Goal: Information Seeking & Learning: Learn about a topic

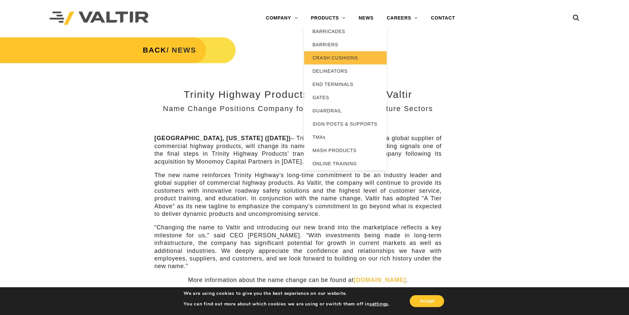
click at [345, 59] on link "CRASH CUSHIONS" at bounding box center [345, 57] width 83 height 13
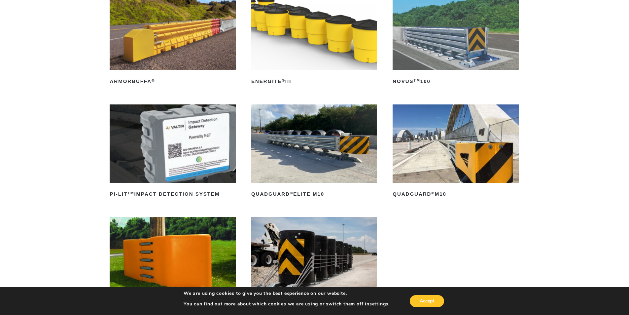
scroll to position [132, 0]
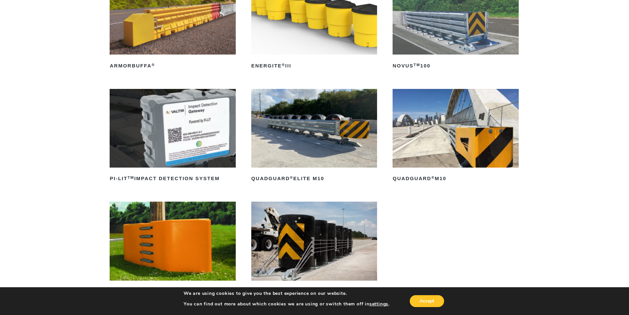
click at [325, 113] on img at bounding box center [314, 128] width 126 height 79
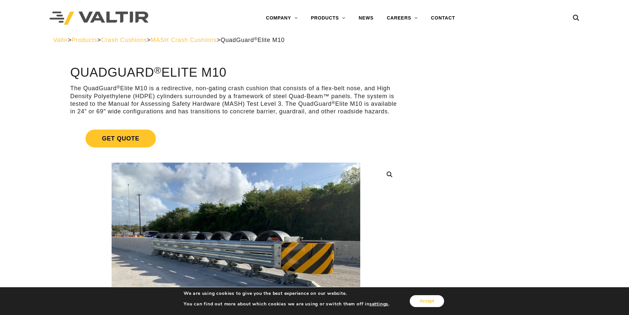
click at [422, 300] on button "Accept" at bounding box center [427, 301] width 34 height 12
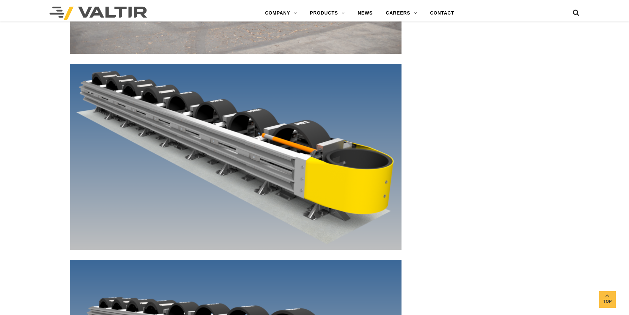
scroll to position [2831, 0]
